Goal: Task Accomplishment & Management: Use online tool/utility

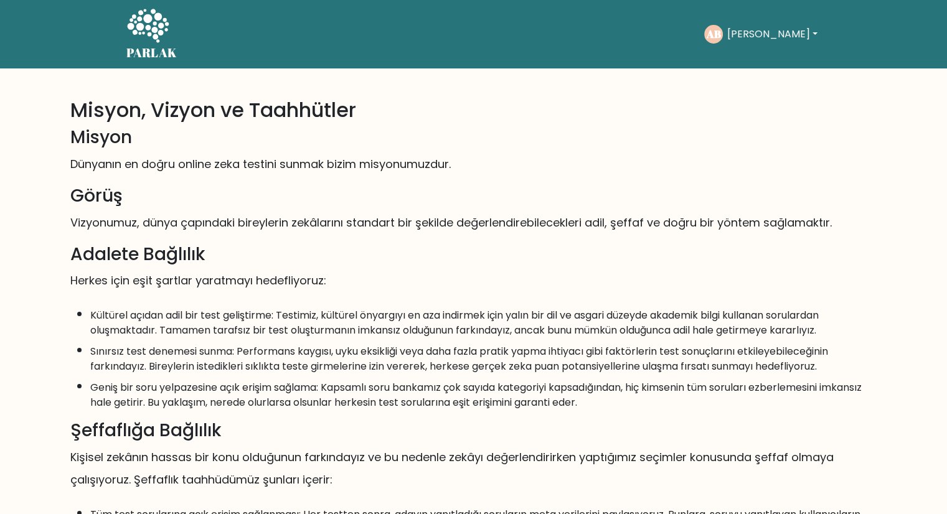
click at [160, 18] on icon at bounding box center [148, 26] width 42 height 34
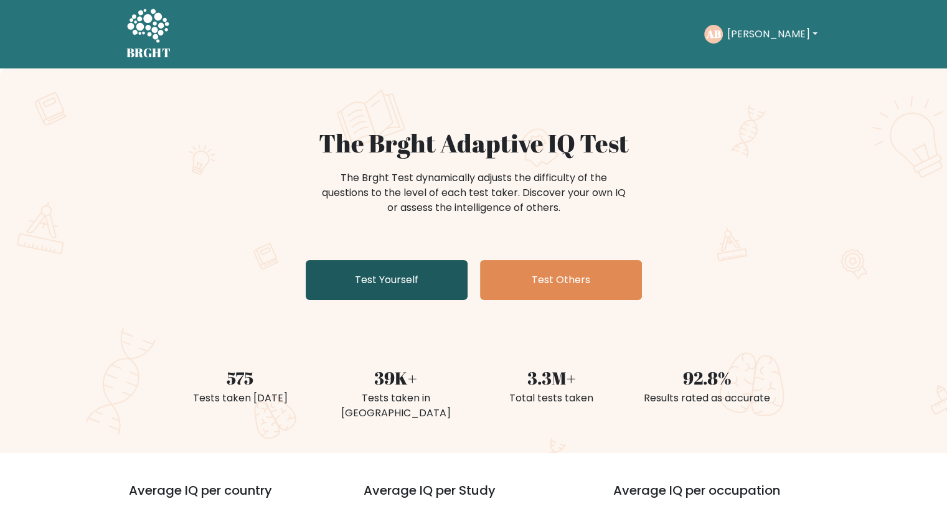
click at [373, 276] on link "Test Yourself" at bounding box center [387, 280] width 162 height 40
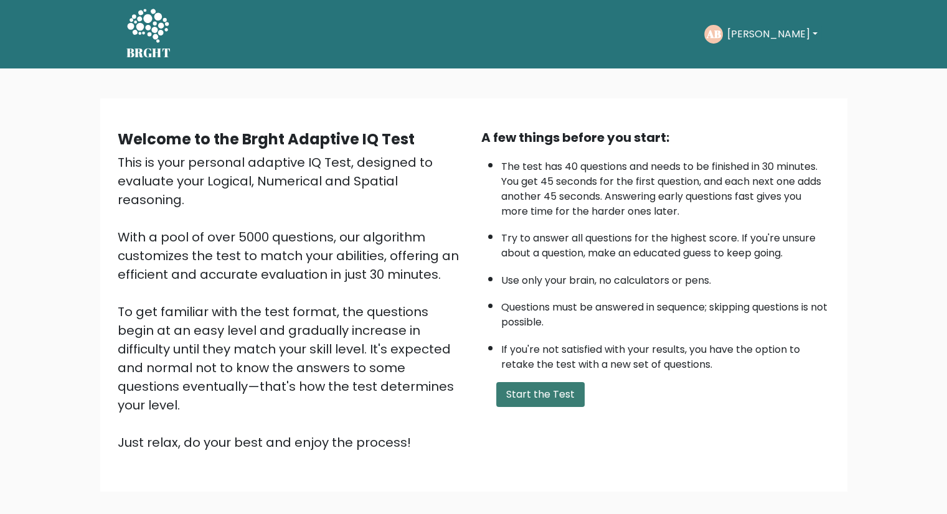
click at [530, 389] on button "Start the Test" at bounding box center [540, 394] width 88 height 25
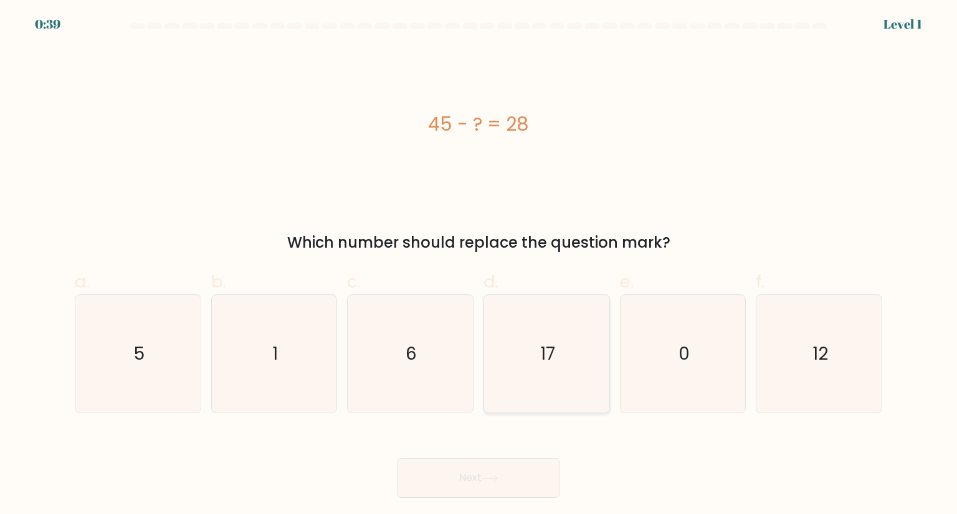
click at [539, 369] on icon "17" at bounding box center [546, 353] width 117 height 117
click at [479, 265] on input "d. 17" at bounding box center [478, 261] width 1 height 8
radio input "true"
click at [496, 480] on icon at bounding box center [489, 478] width 17 height 7
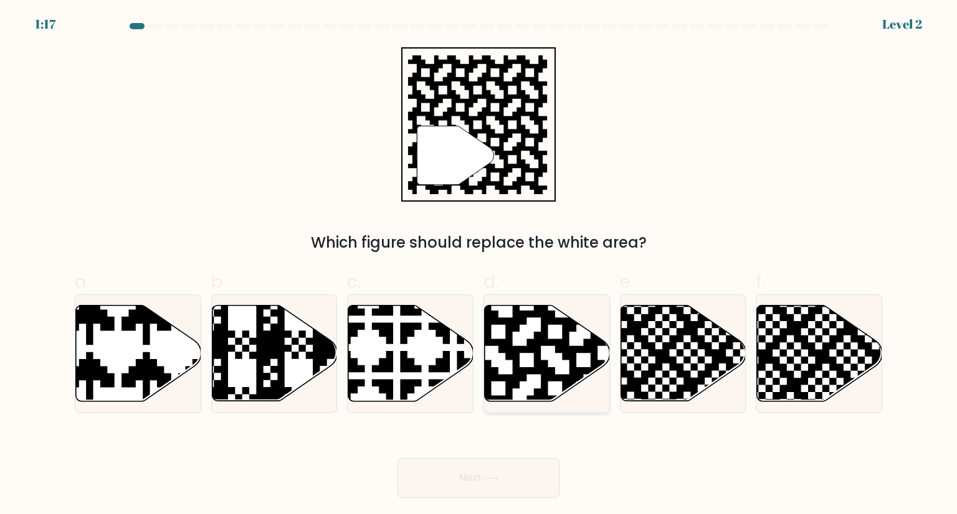
drag, startPoint x: 546, startPoint y: 347, endPoint x: 545, endPoint y: 355, distance: 8.2
click at [546, 347] on icon at bounding box center [546, 354] width 125 height 96
click at [479, 265] on input "d." at bounding box center [478, 261] width 1 height 8
radio input "true"
click at [521, 483] on button "Next" at bounding box center [478, 478] width 162 height 40
